Goal: Transaction & Acquisition: Download file/media

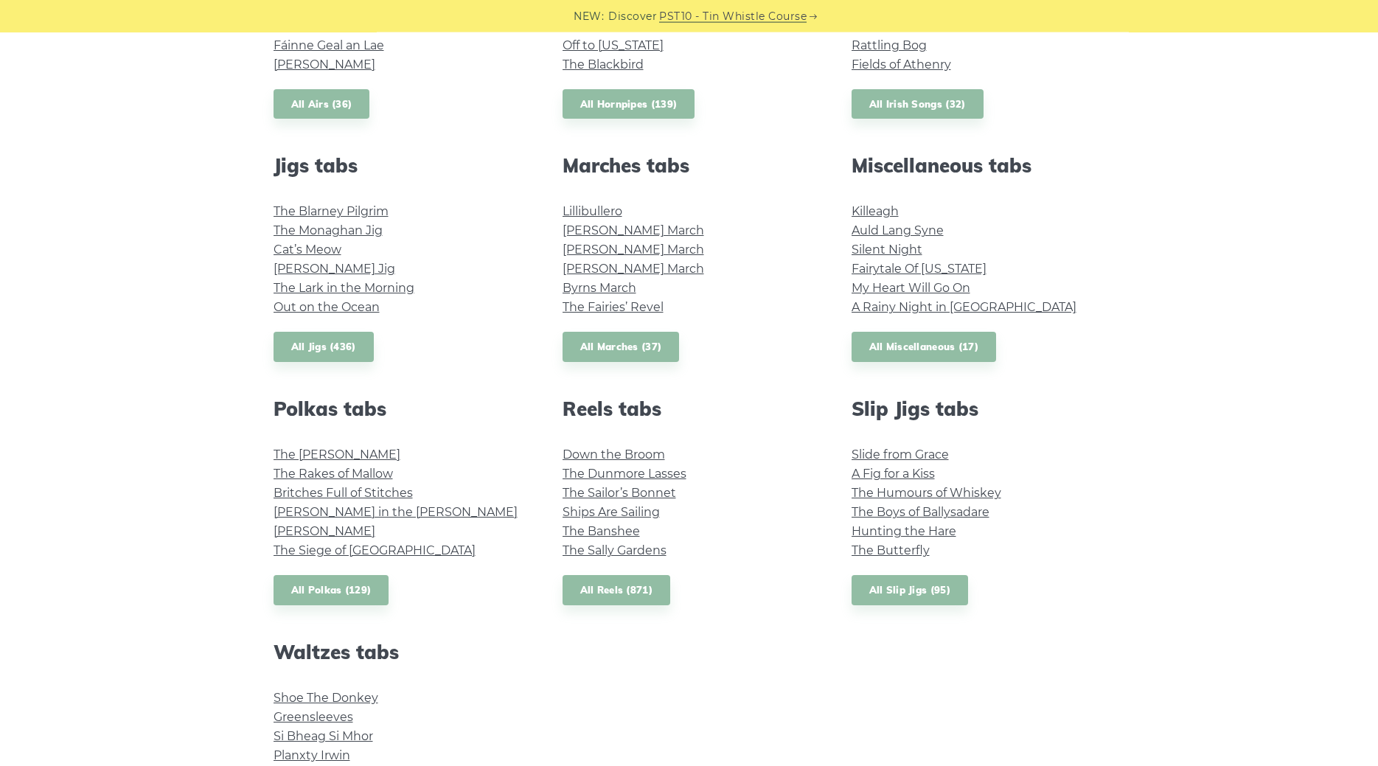
scroll to position [752, 0]
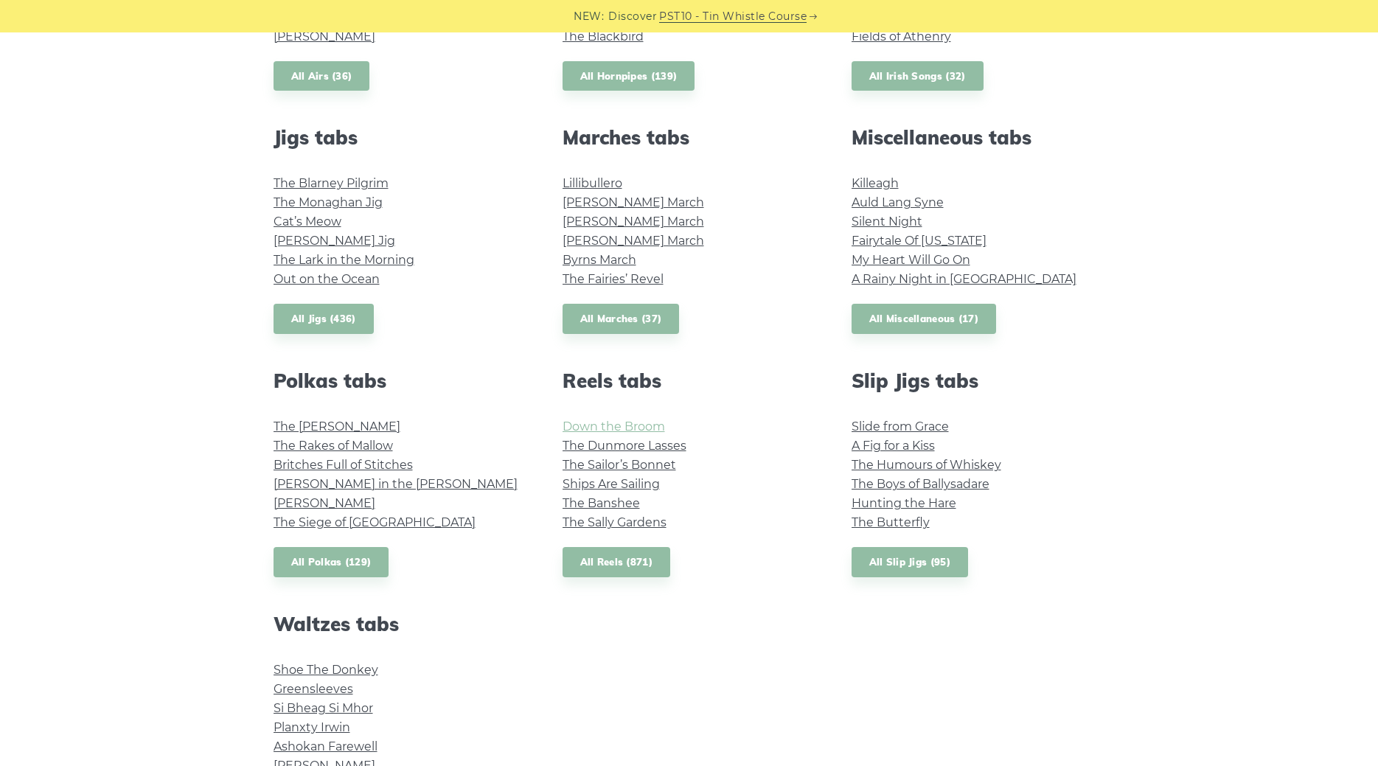
click at [591, 426] on link "Down the Broom" at bounding box center [614, 427] width 103 height 14
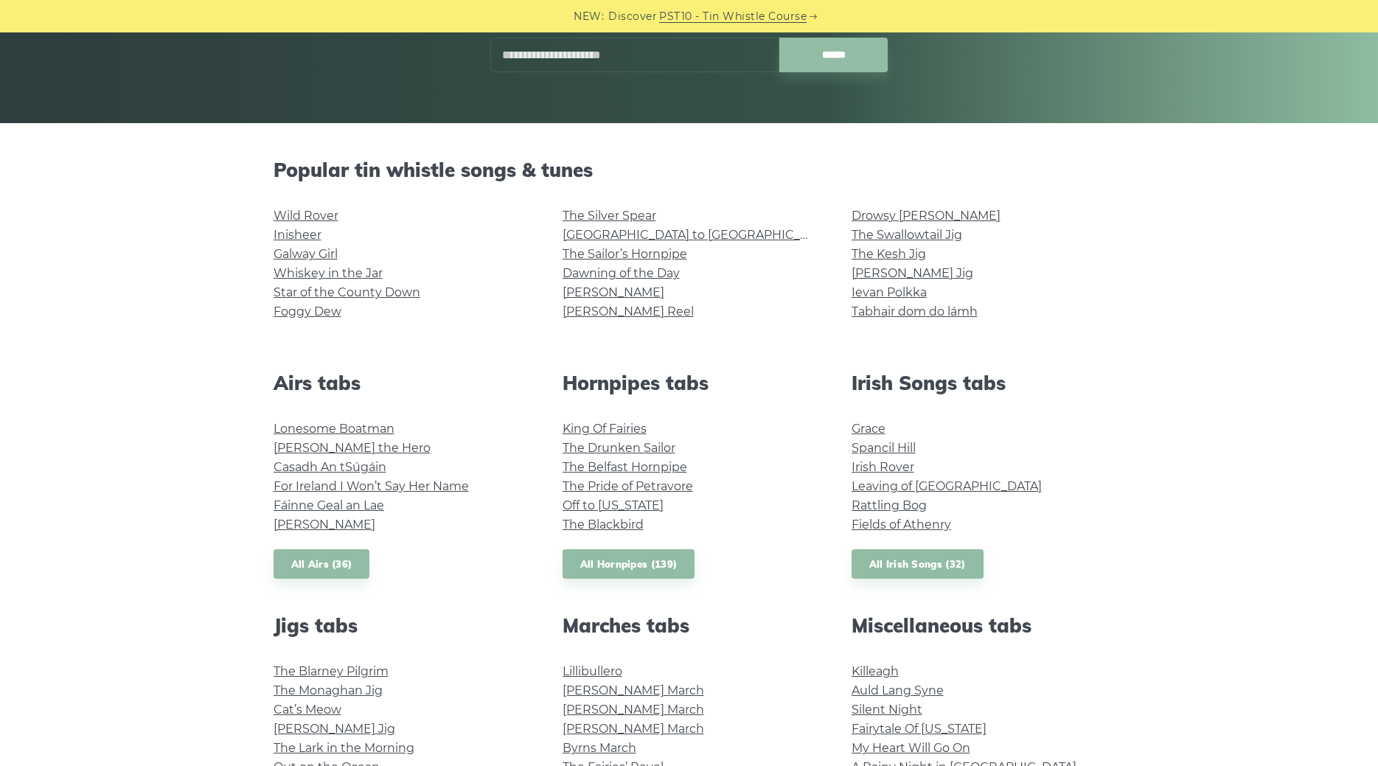
scroll to position [150, 0]
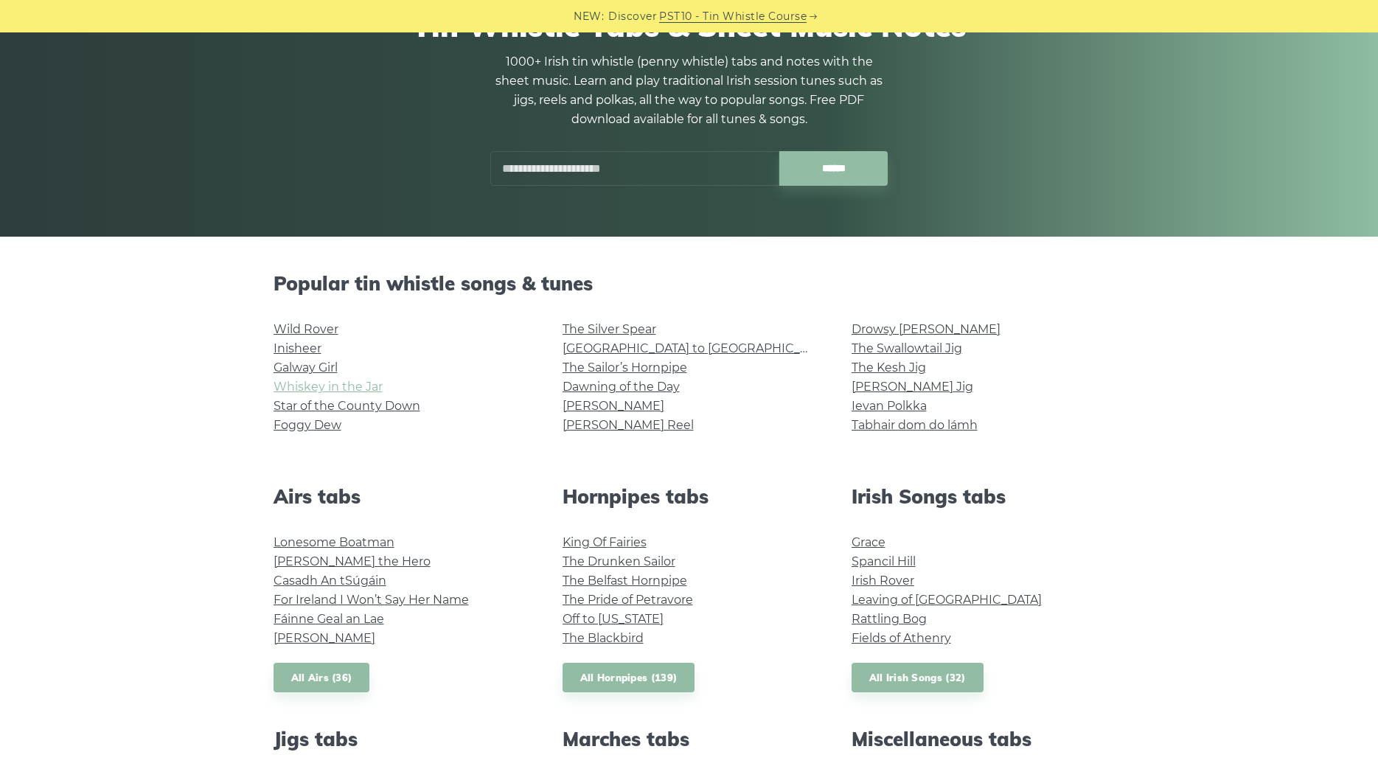
click at [347, 387] on link "Whiskey in the Jar" at bounding box center [328, 387] width 109 height 14
click at [620, 427] on link "[PERSON_NAME] Reel" at bounding box center [628, 425] width 131 height 14
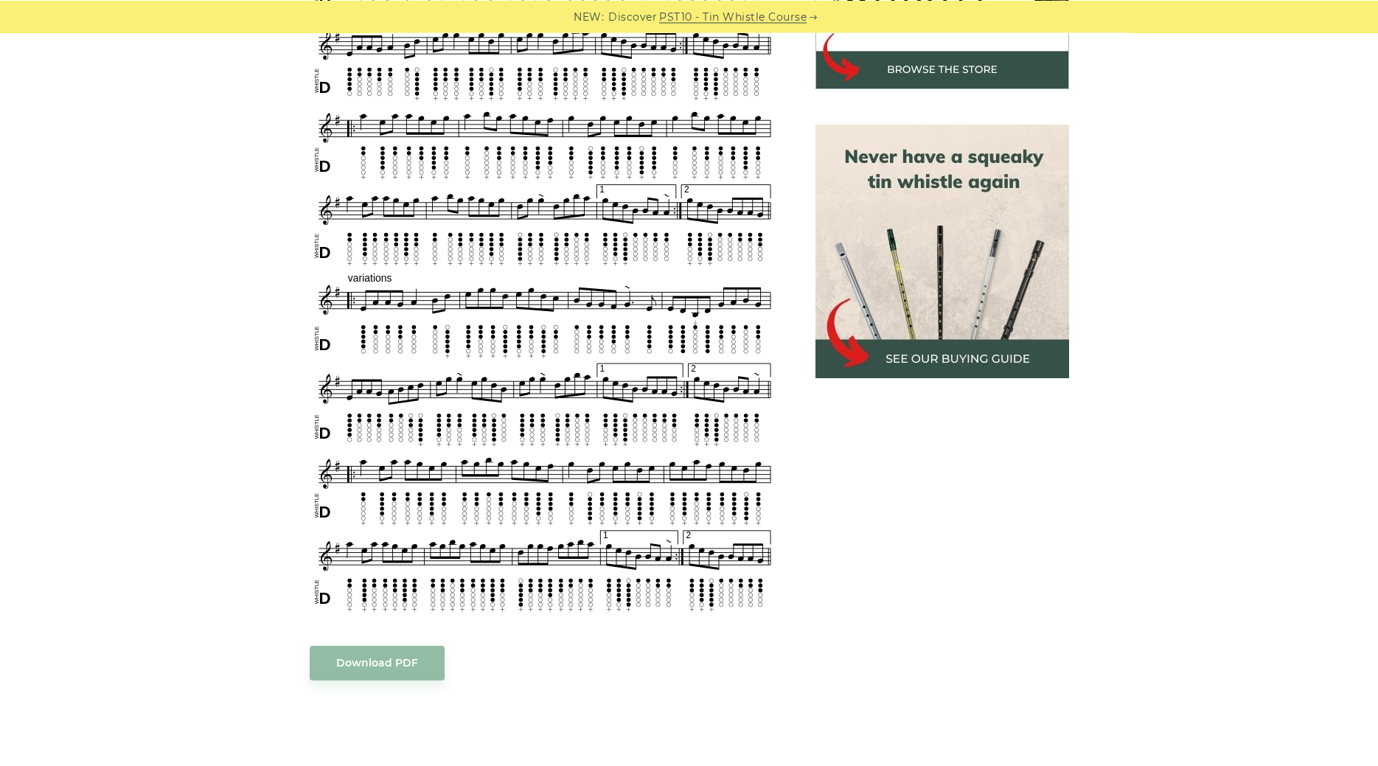
scroll to position [602, 0]
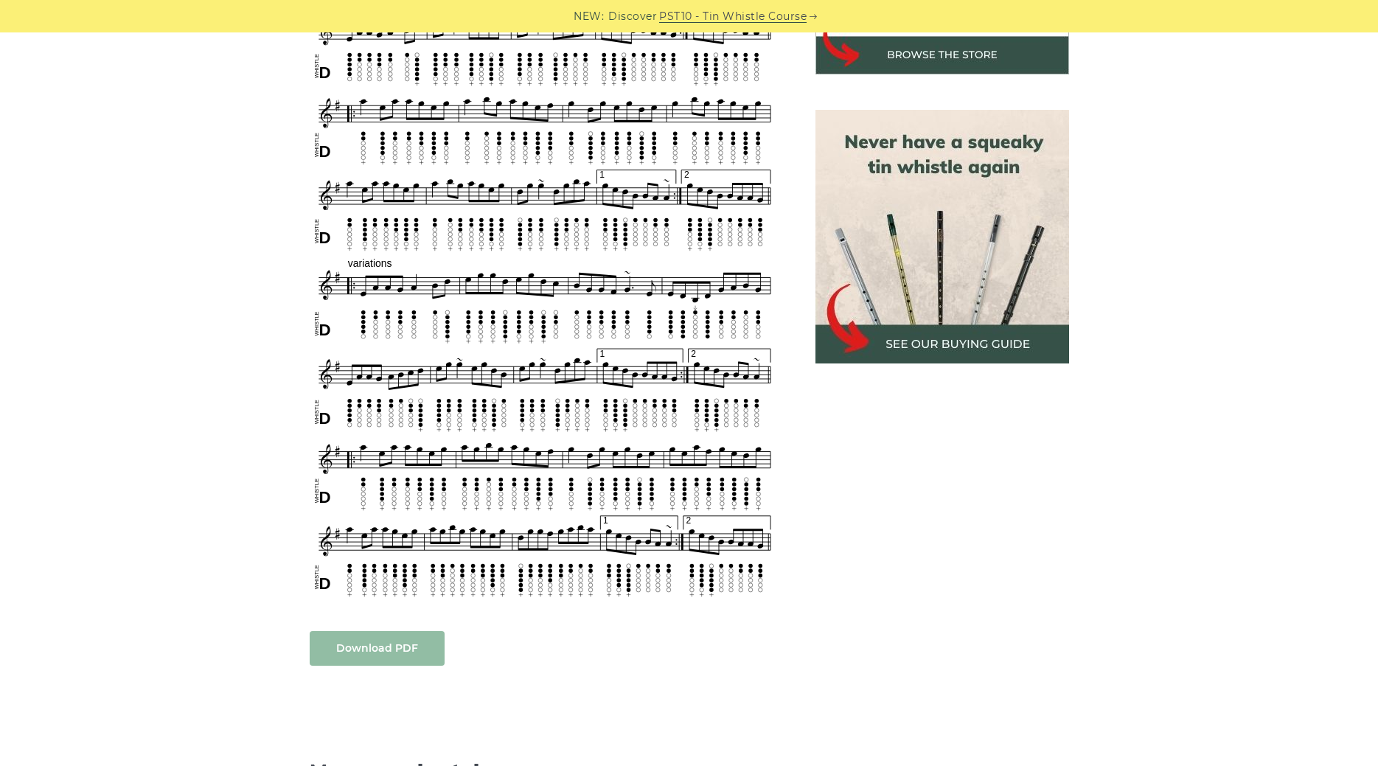
click at [411, 645] on link "Download PDF" at bounding box center [377, 648] width 135 height 35
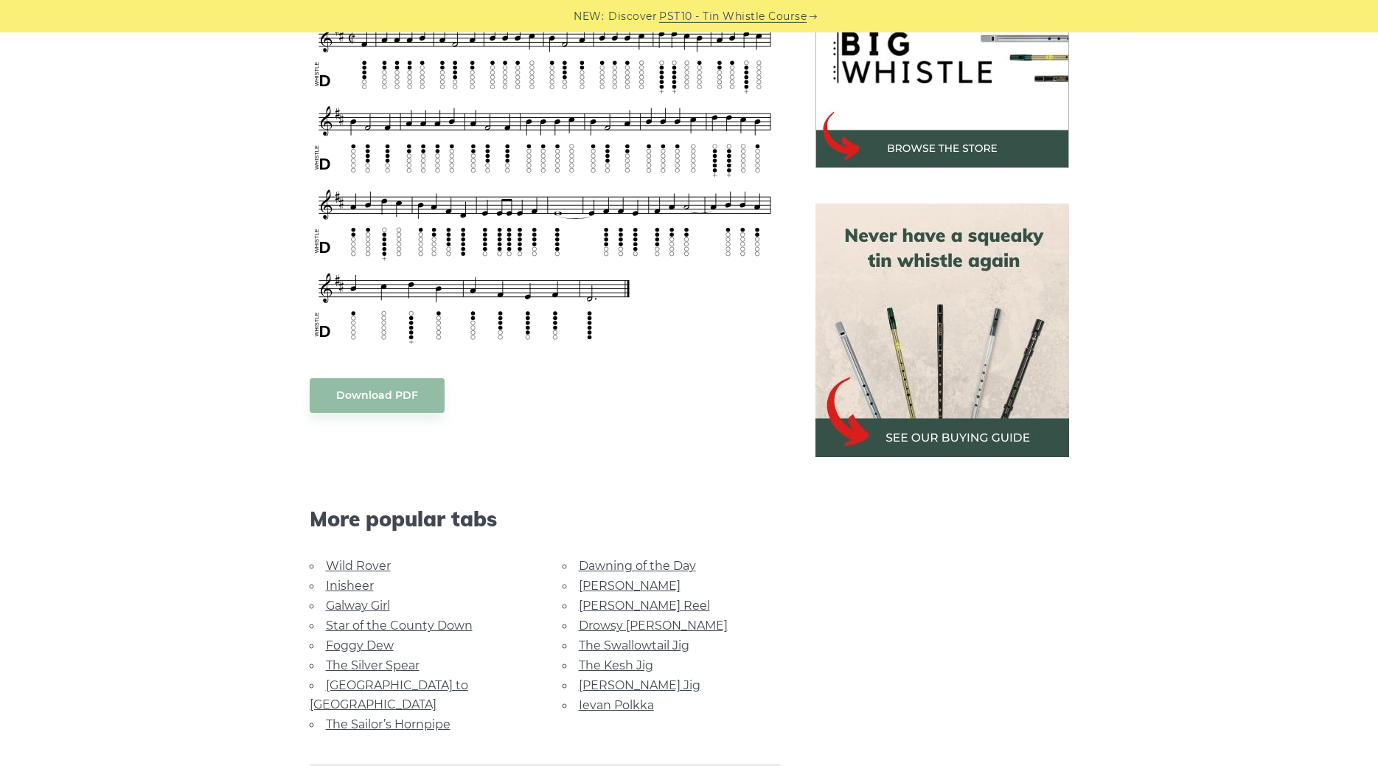
scroll to position [602, 0]
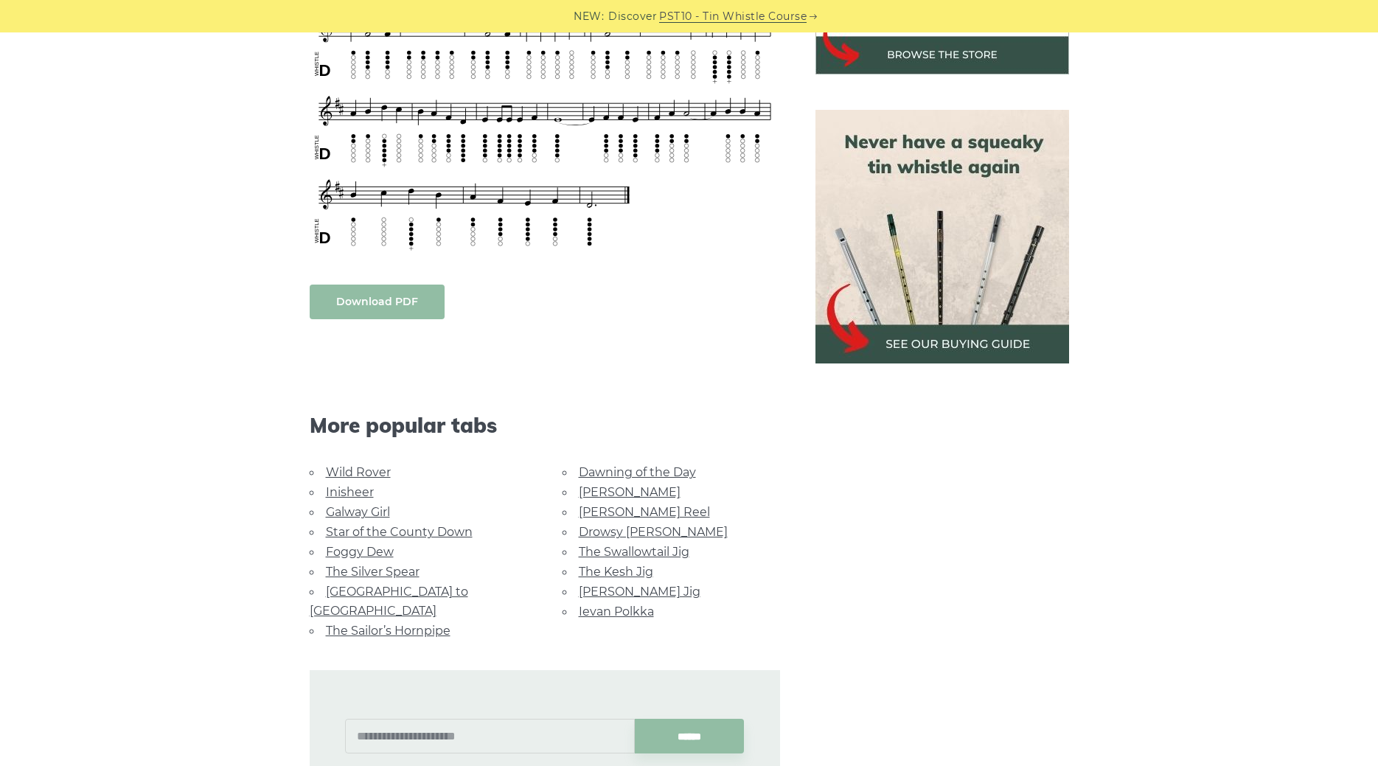
click at [389, 308] on link "Download PDF" at bounding box center [377, 302] width 135 height 35
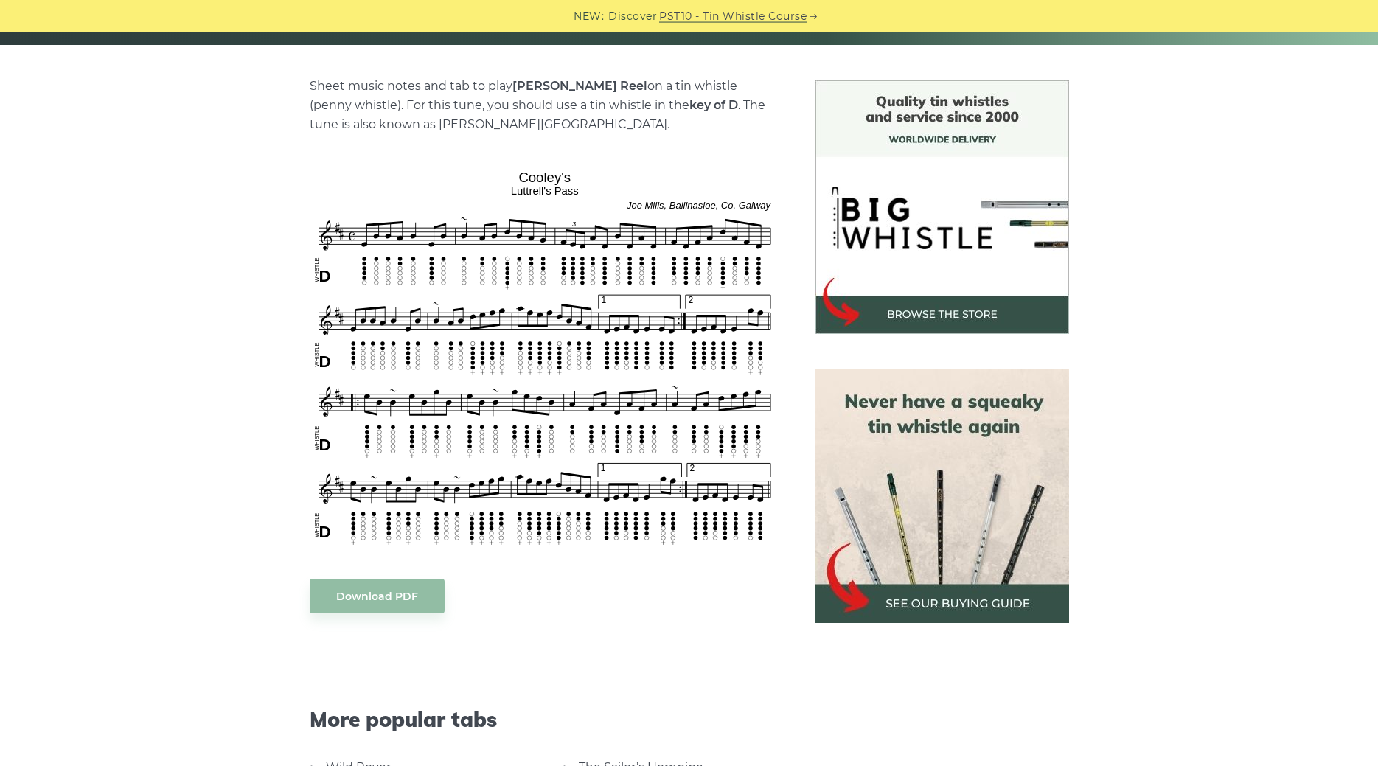
scroll to position [376, 0]
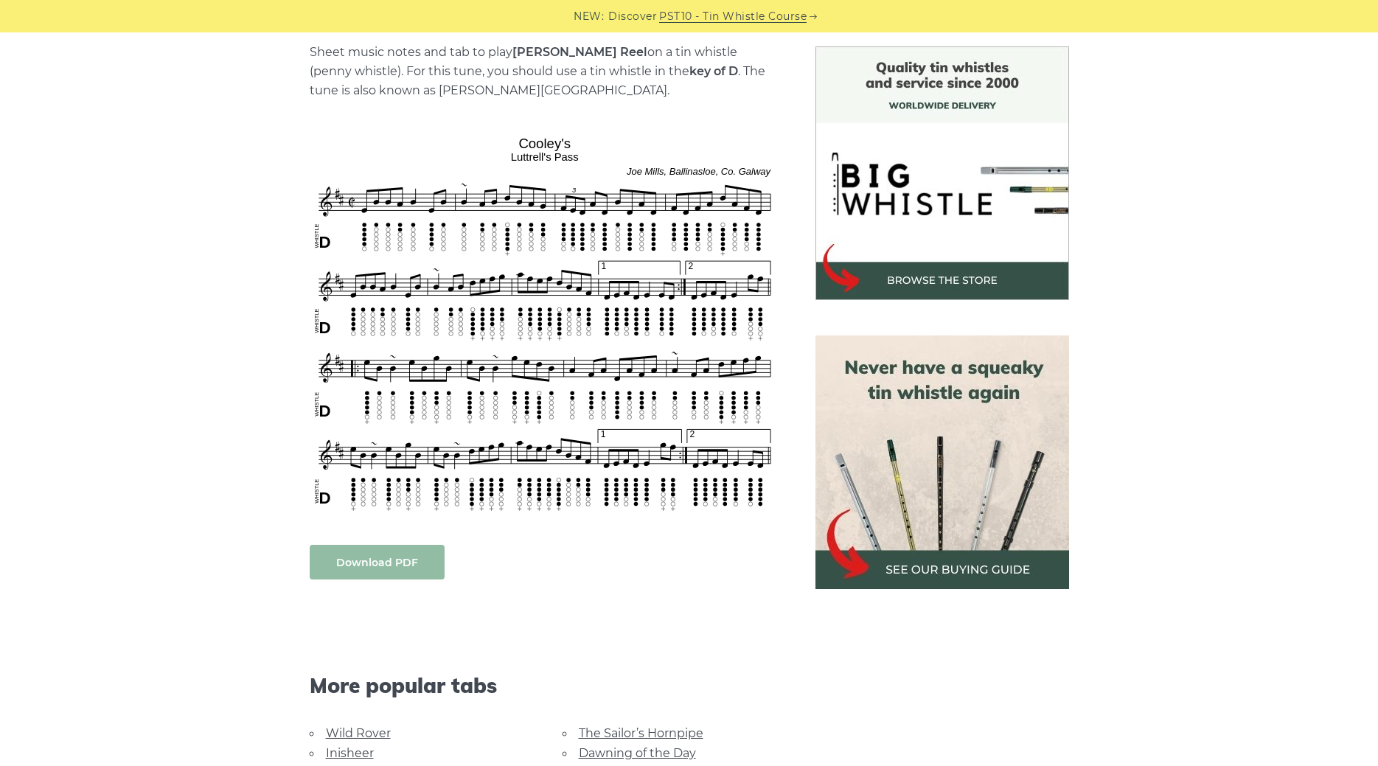
click at [393, 564] on link "Download PDF" at bounding box center [377, 562] width 135 height 35
